Goal: Task Accomplishment & Management: Complete application form

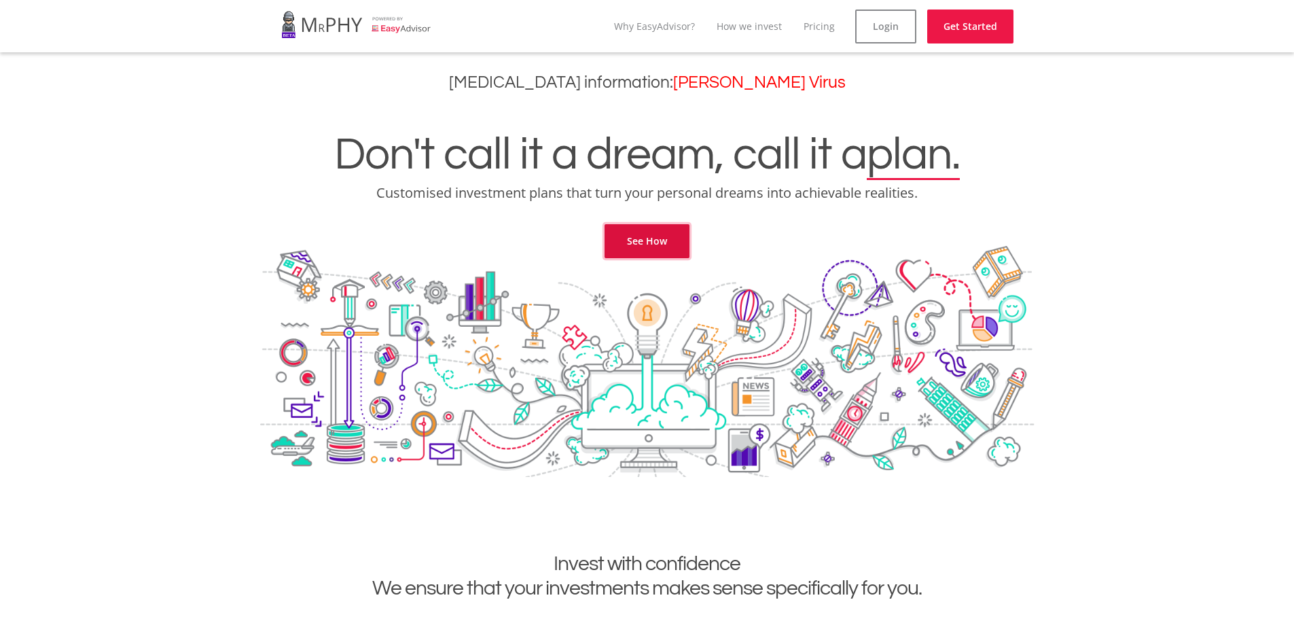
click at [658, 251] on link "See How" at bounding box center [647, 241] width 85 height 34
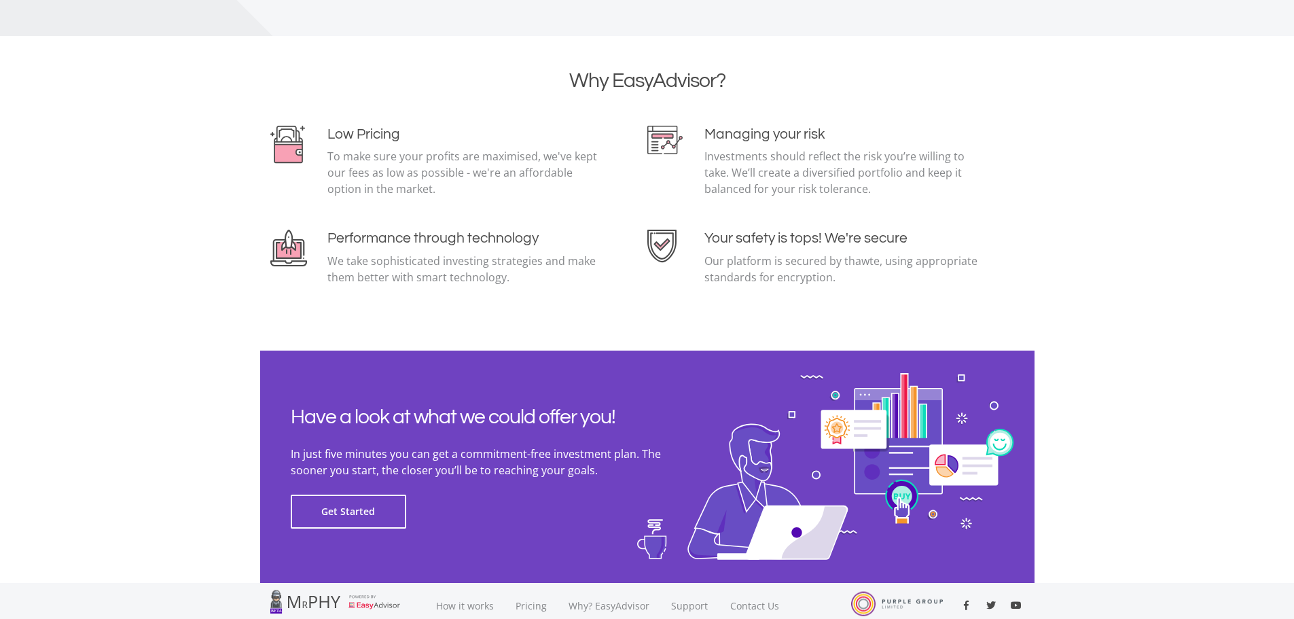
scroll to position [2861, 0]
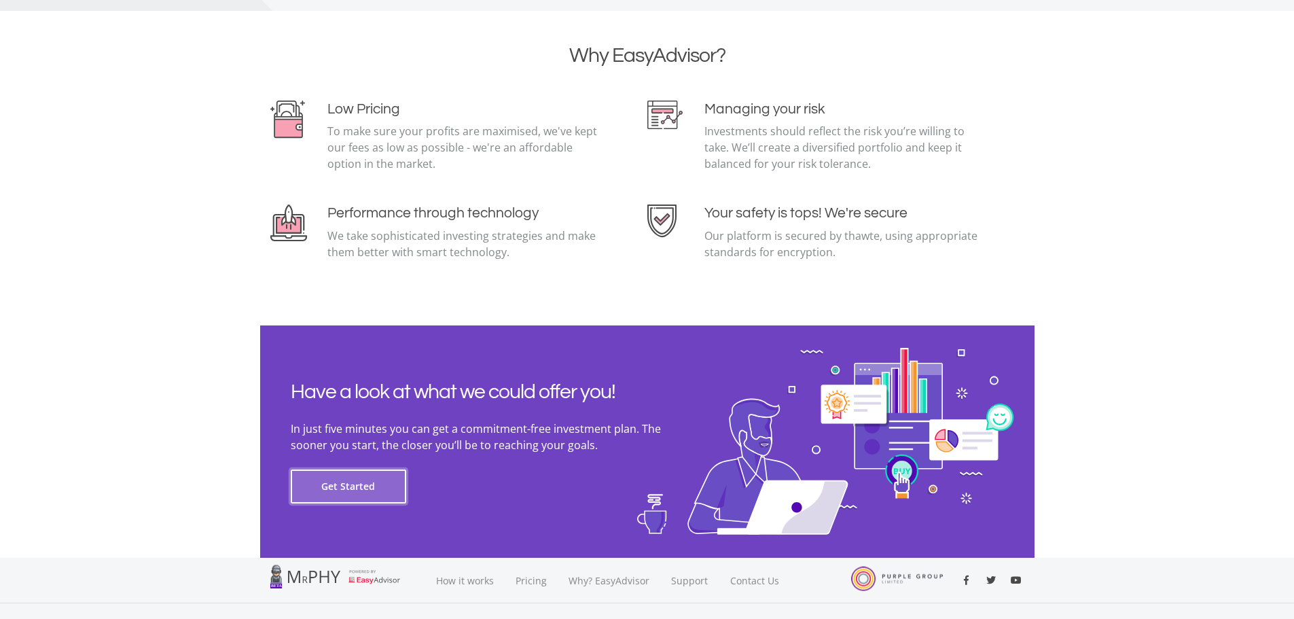
click at [361, 486] on button "Get Started" at bounding box center [348, 486] width 115 height 34
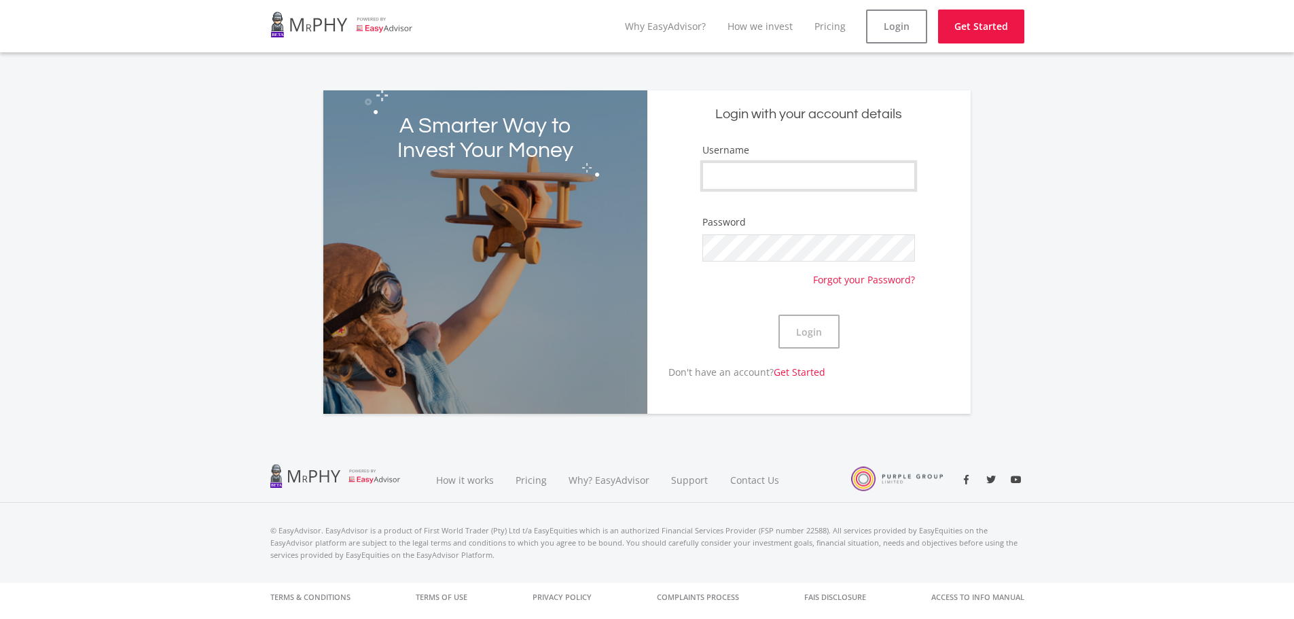
click at [733, 179] on input "Username" at bounding box center [808, 175] width 212 height 27
type input "[EMAIL_ADDRESS][DOMAIN_NAME]"
click at [774, 118] on h5 "Login with your account details" at bounding box center [809, 114] width 303 height 18
click at [807, 373] on link "Get Started" at bounding box center [800, 371] width 52 height 13
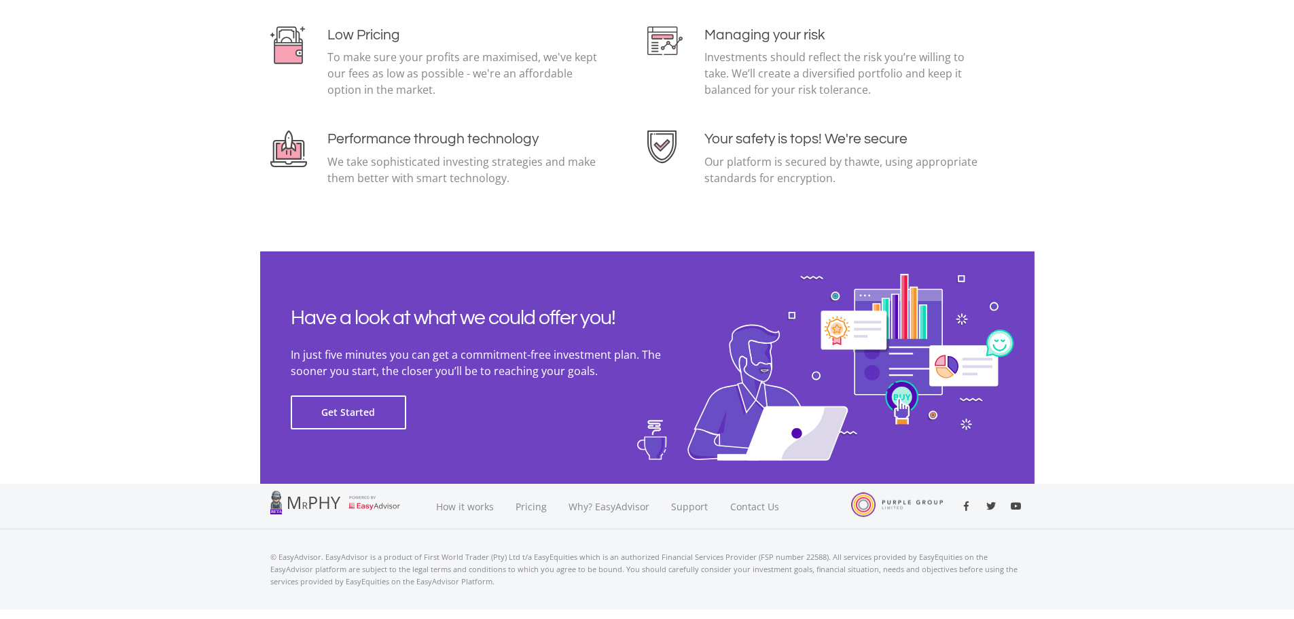
scroll to position [2954, 0]
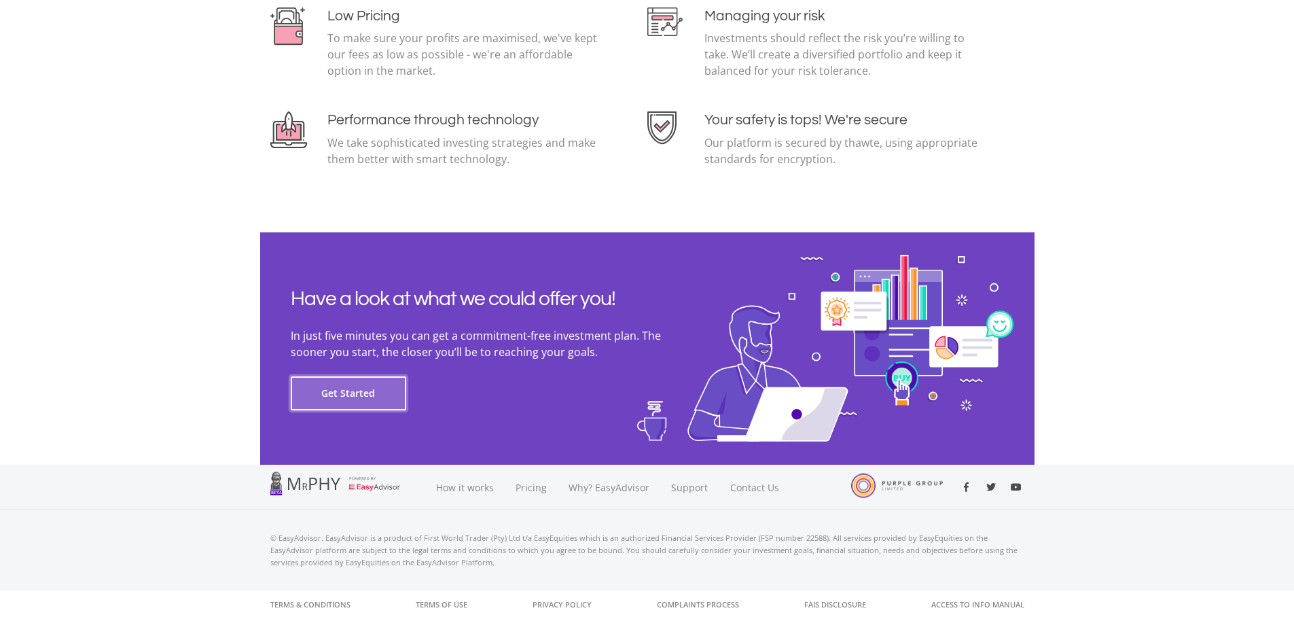
click at [339, 399] on button "Get Started" at bounding box center [348, 393] width 115 height 34
